Goal: Transaction & Acquisition: Purchase product/service

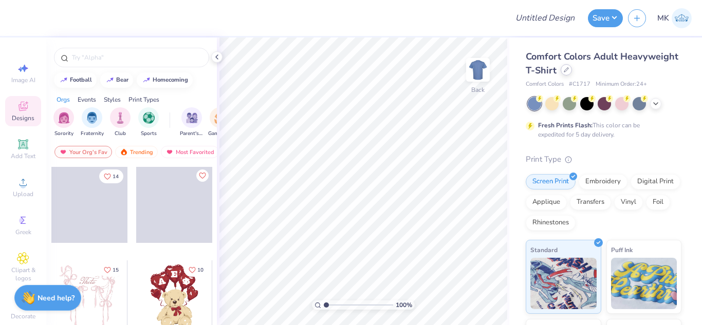
click at [572, 72] on div at bounding box center [566, 69] width 11 height 11
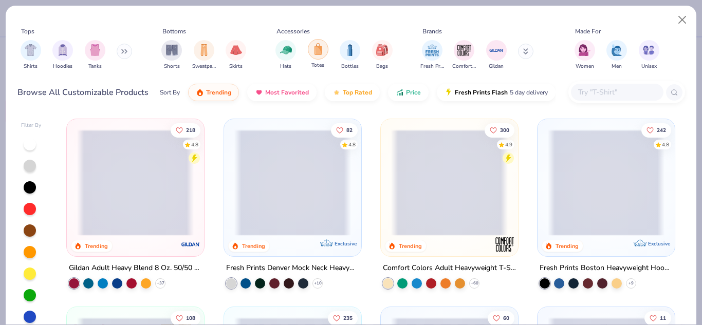
click at [314, 57] on div "filter for Totes" at bounding box center [318, 49] width 21 height 21
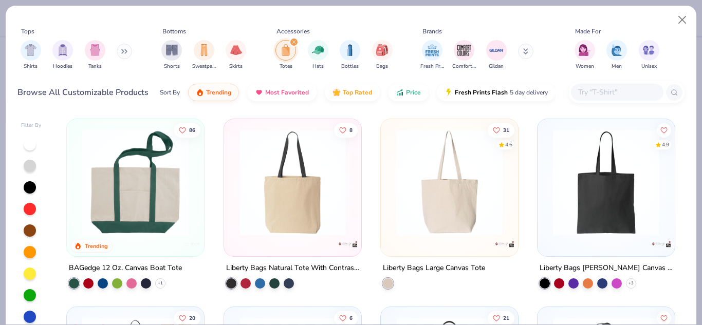
click at [414, 203] on img at bounding box center [449, 182] width 117 height 106
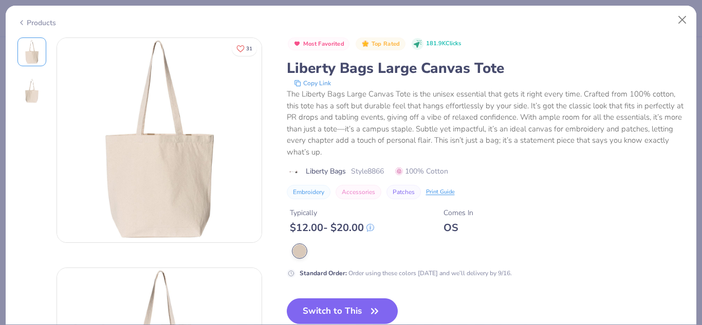
click at [347, 177] on div "Most Favorited Top Rated 181.9K Clicks Liberty Bags Large Canvas Tote Copy Link…" at bounding box center [486, 119] width 398 height 162
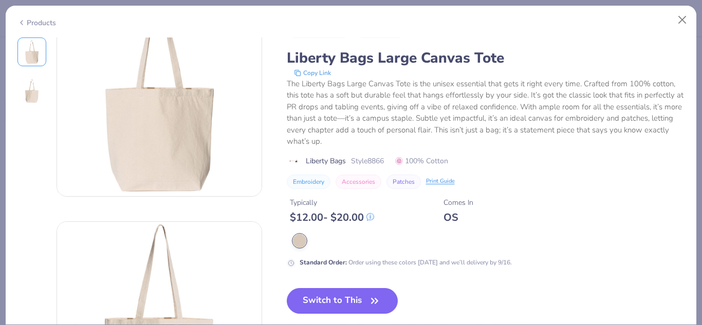
scroll to position [51, 0]
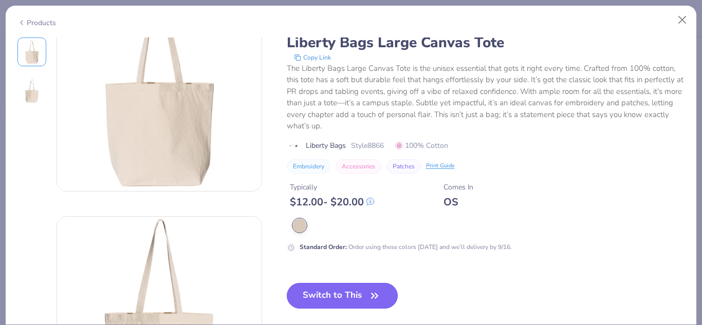
click at [352, 288] on button "Switch to This" at bounding box center [343, 296] width 112 height 26
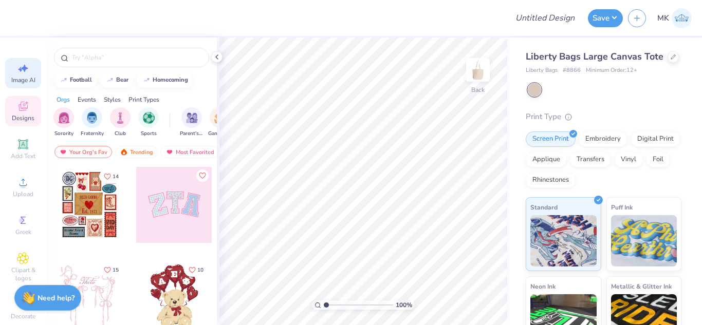
click at [11, 75] on div "Image AI" at bounding box center [23, 73] width 36 height 30
select select "4"
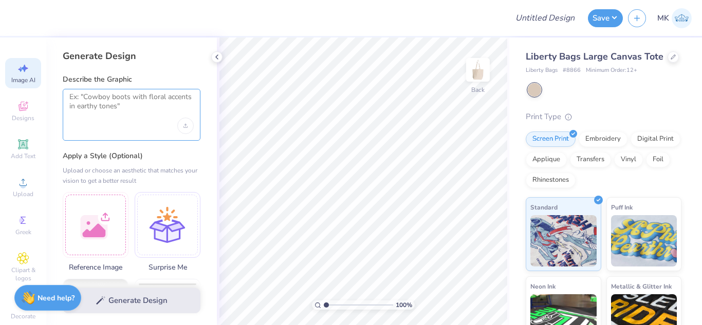
click at [101, 98] on textarea at bounding box center [131, 105] width 124 height 26
paste textarea "Phi Sigma"
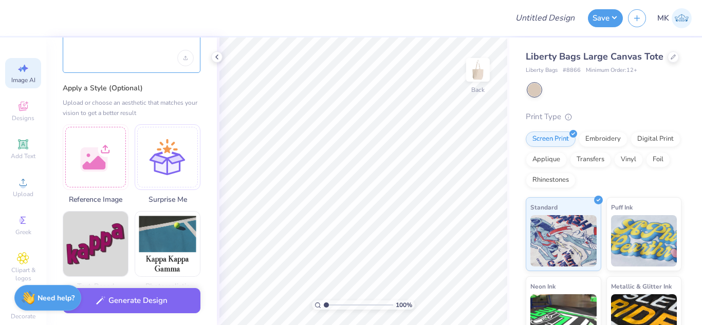
scroll to position [154, 0]
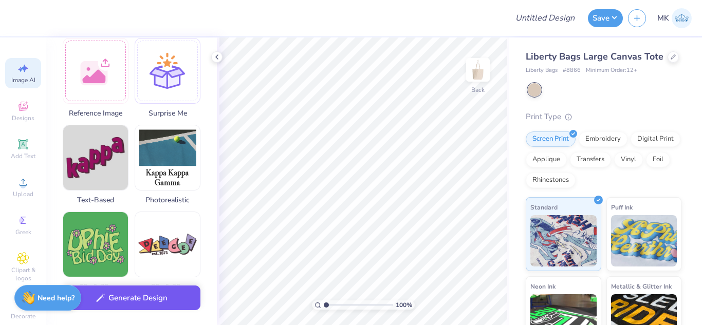
type textarea "Phi Sigma"
click at [165, 303] on button "Generate Design" at bounding box center [132, 298] width 138 height 25
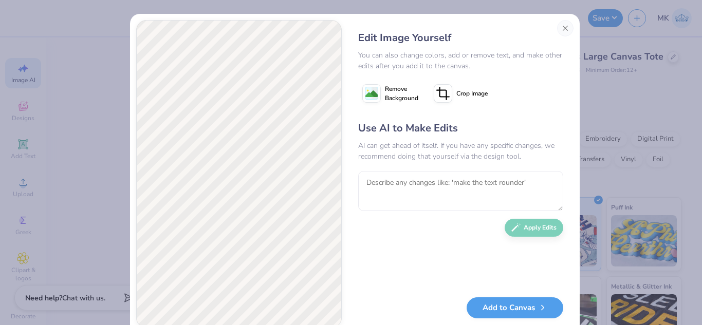
click at [367, 101] on icon at bounding box center [371, 93] width 18 height 18
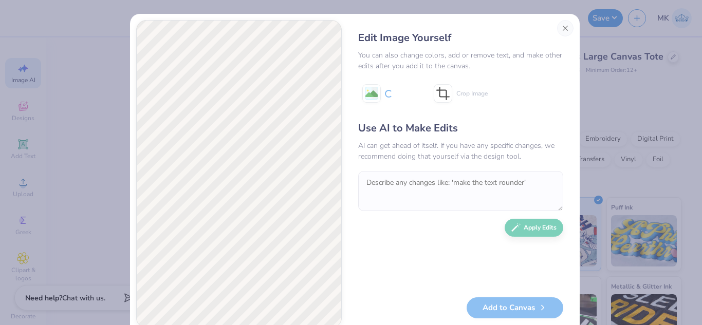
scroll to position [24, 0]
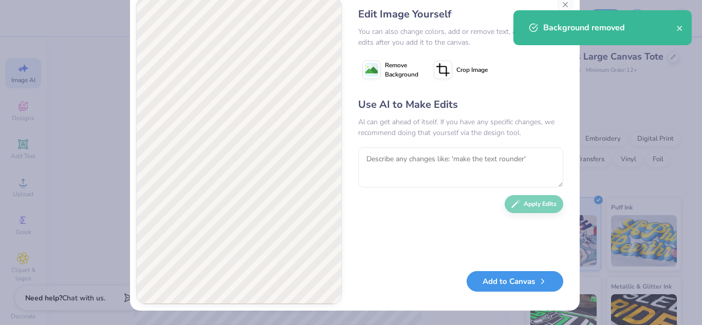
click at [513, 283] on button "Add to Canvas" at bounding box center [515, 281] width 97 height 21
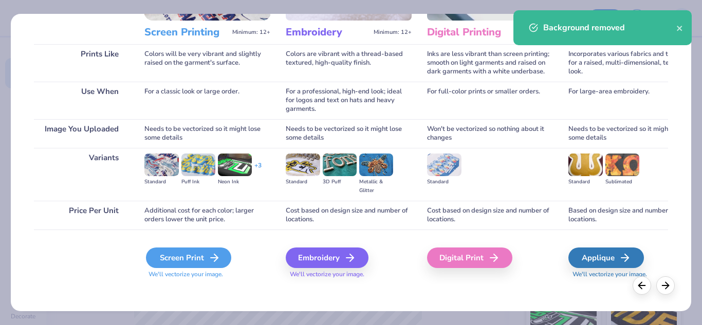
scroll to position [136, 0]
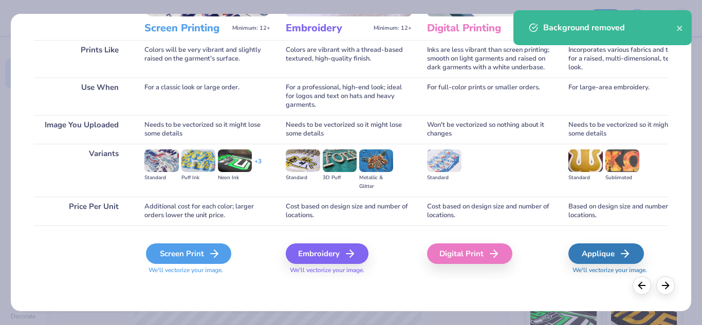
click at [209, 257] on icon at bounding box center [214, 254] width 12 height 12
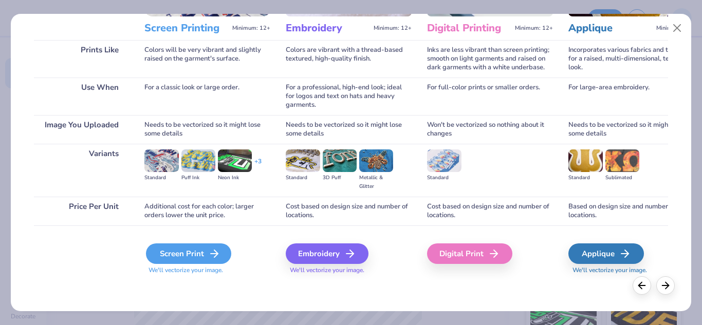
click at [180, 252] on div "Screen Print" at bounding box center [188, 254] width 85 height 21
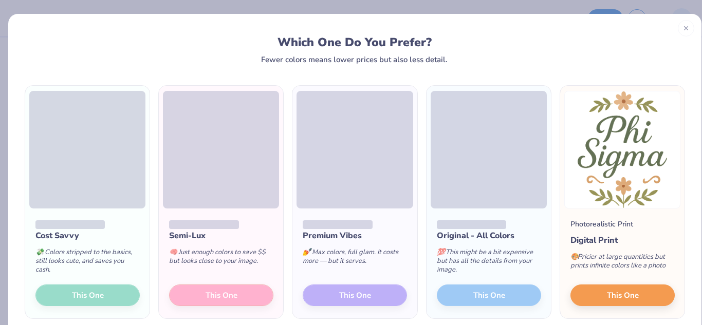
scroll to position [48, 0]
